Goal: Use online tool/utility: Utilize a website feature to perform a specific function

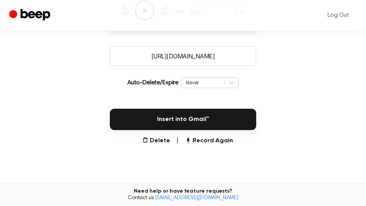
scroll to position [130, 0]
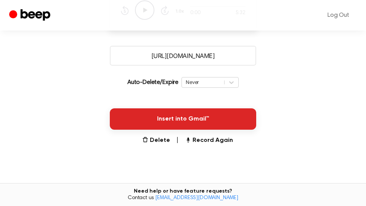
click at [242, 121] on button "Insert into Gmail™" at bounding box center [183, 118] width 146 height 21
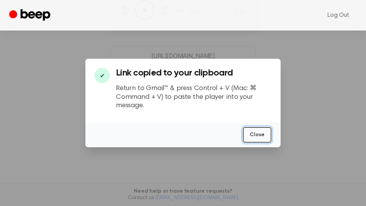
drag, startPoint x: 266, startPoint y: 134, endPoint x: 151, endPoint y: 147, distance: 116.2
click at [266, 134] on button "Close" at bounding box center [257, 135] width 29 height 16
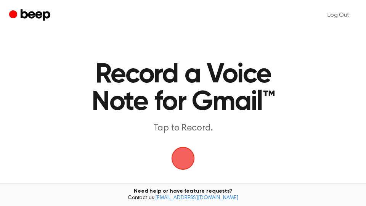
click at [187, 155] on span "button" at bounding box center [183, 158] width 28 height 28
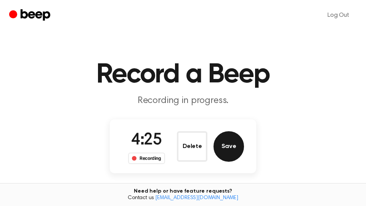
click at [232, 150] on button "Save" at bounding box center [228, 146] width 30 height 30
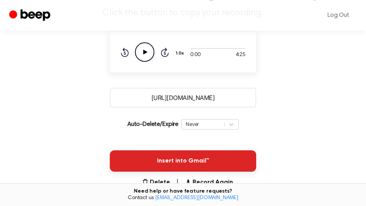
scroll to position [130, 0]
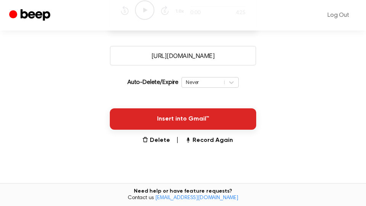
click at [204, 115] on button "Insert into Gmail™" at bounding box center [183, 118] width 146 height 21
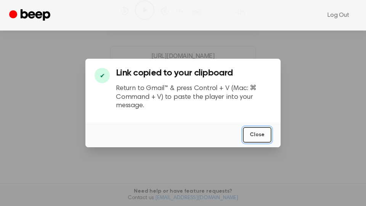
click at [258, 134] on button "Close" at bounding box center [257, 135] width 29 height 16
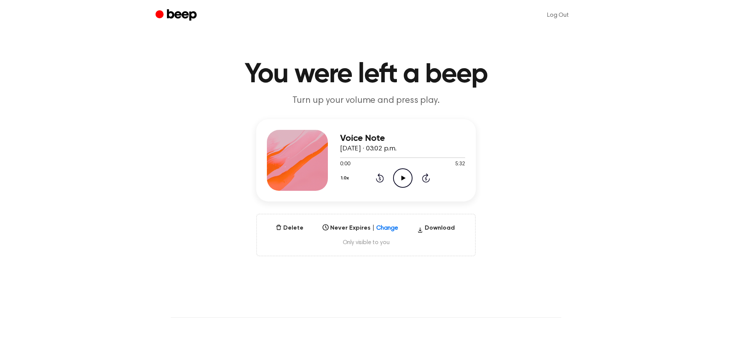
click at [401, 180] on icon at bounding box center [403, 178] width 4 height 5
click at [457, 157] on div at bounding box center [402, 157] width 125 height 1
